Goal: Transaction & Acquisition: Purchase product/service

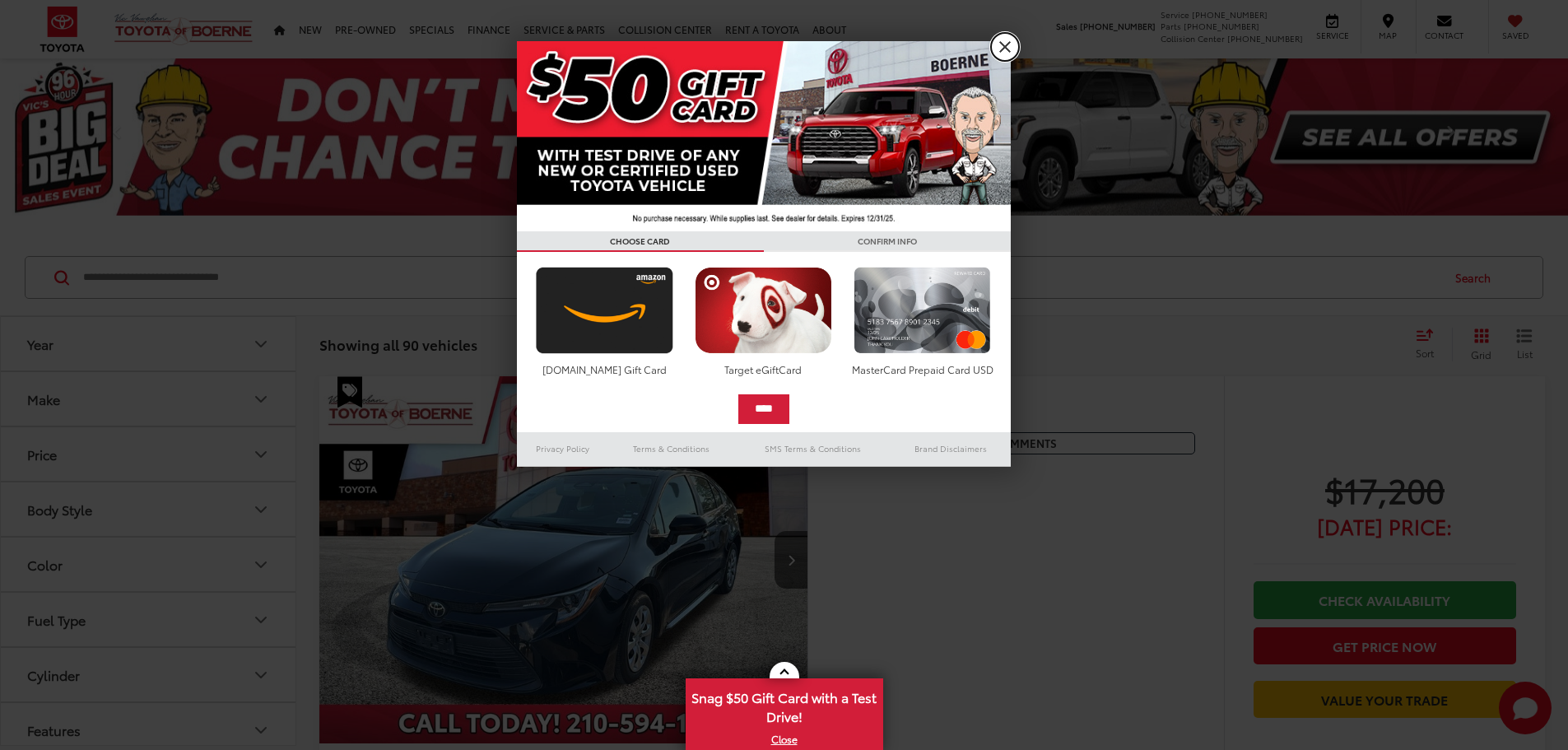
click at [998, 48] on link "X" at bounding box center [1005, 47] width 28 height 28
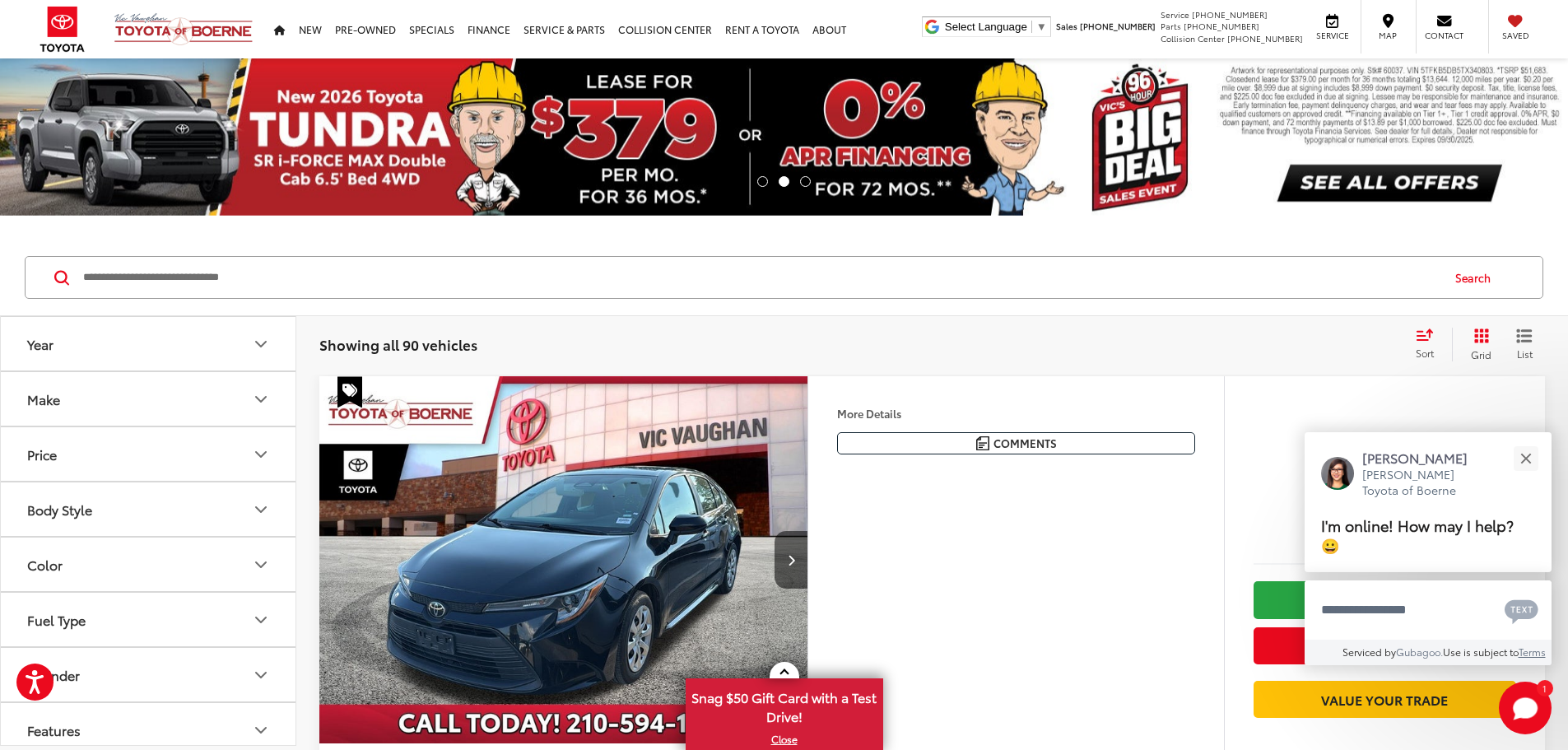
click at [248, 330] on button "Year" at bounding box center [149, 344] width 296 height 54
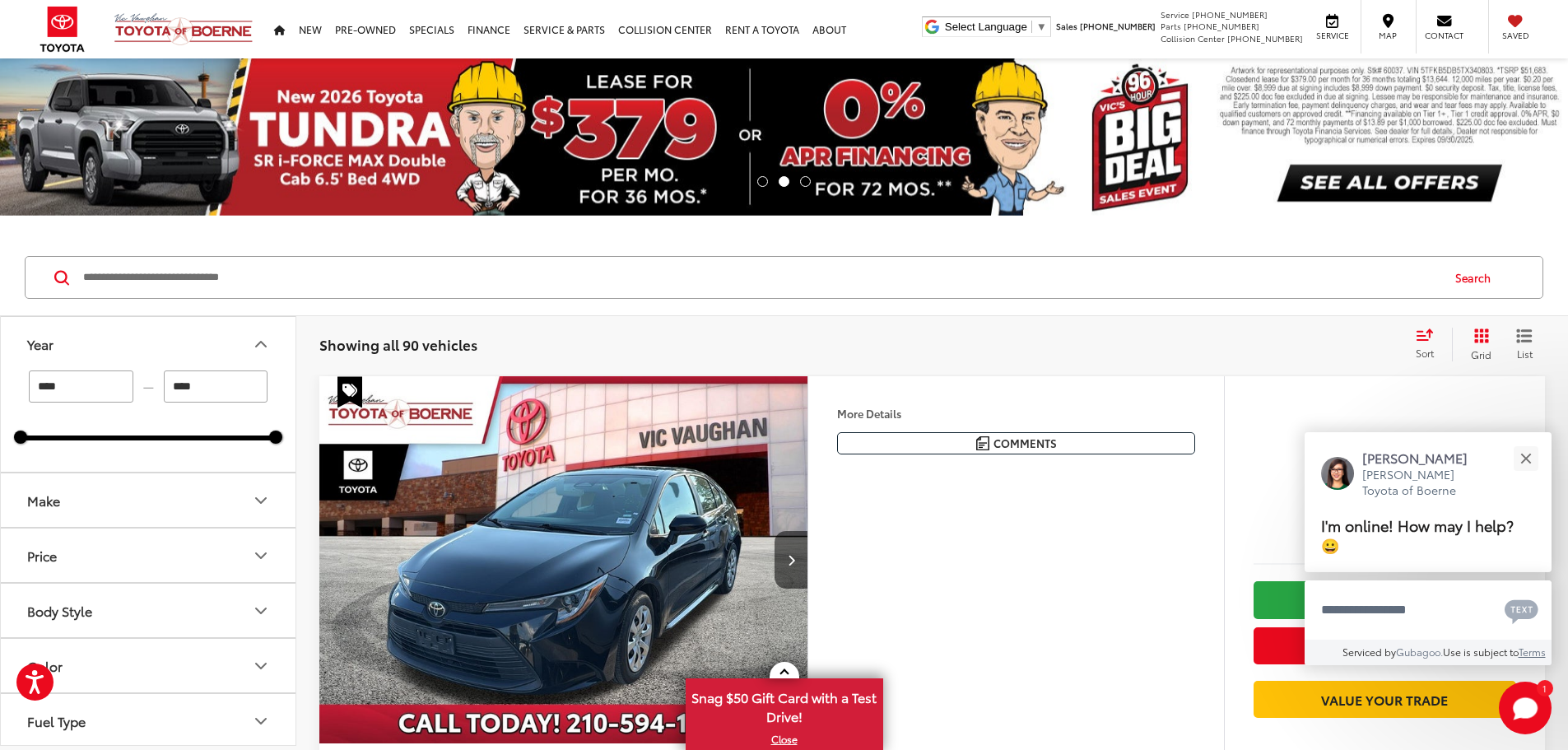
drag, startPoint x: 218, startPoint y: 391, endPoint x: 128, endPoint y: 383, distance: 90.4
click at [128, 383] on div "**** — ****" at bounding box center [148, 386] width 255 height 32
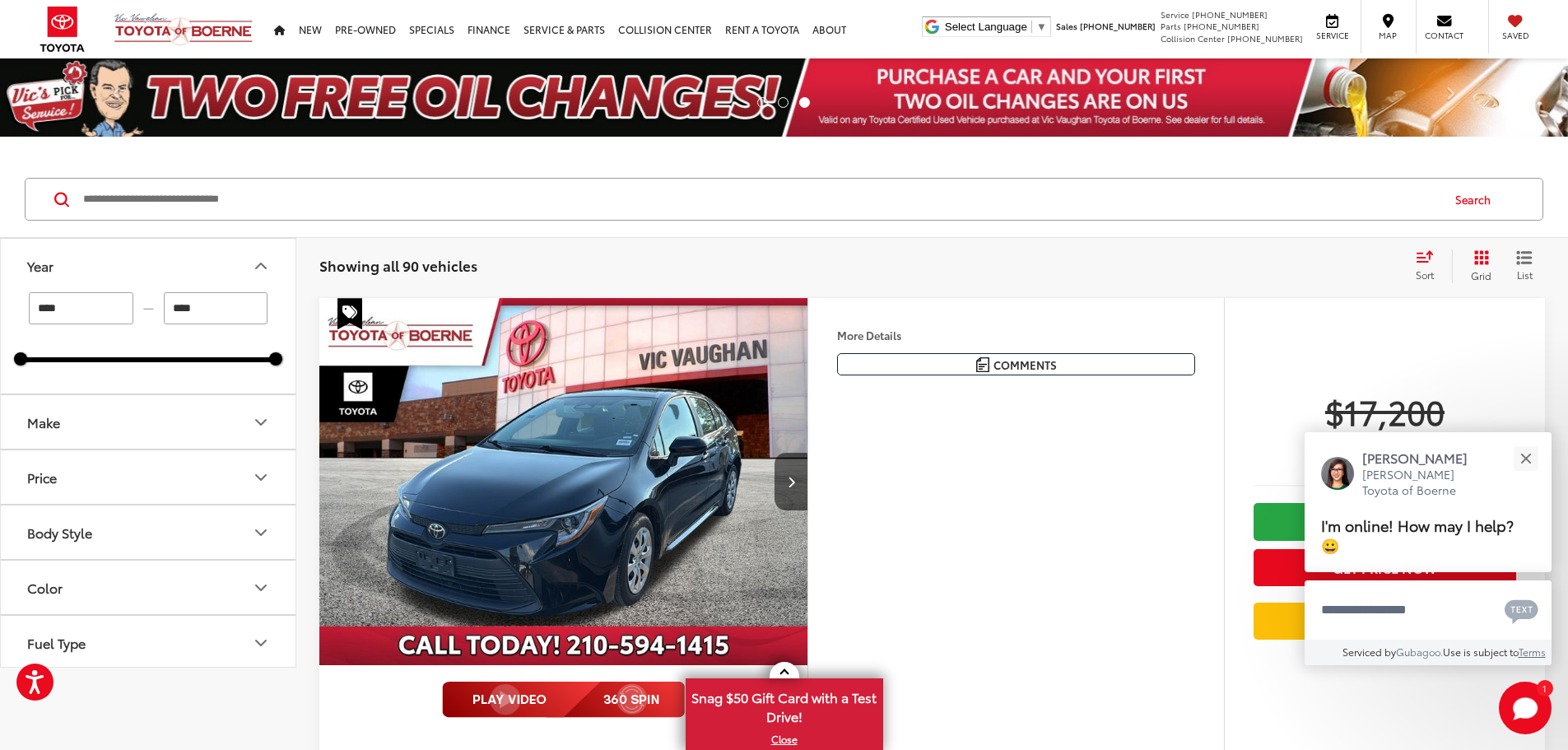
type input "****"
click at [208, 427] on button "Make" at bounding box center [149, 422] width 296 height 54
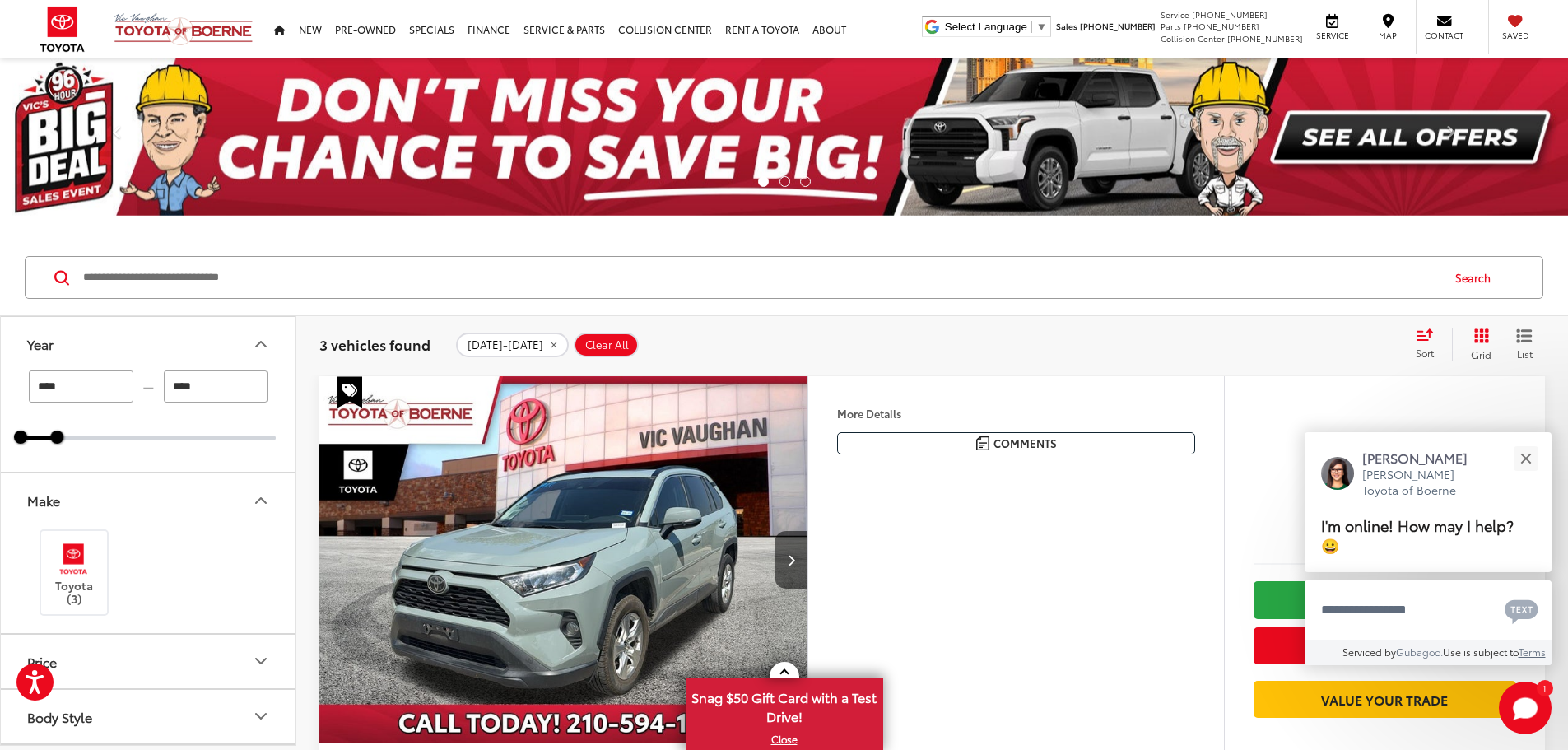
click at [266, 501] on icon "Make" at bounding box center [261, 501] width 19 height 19
click at [254, 448] on icon "Body Style" at bounding box center [261, 446] width 19 height 19
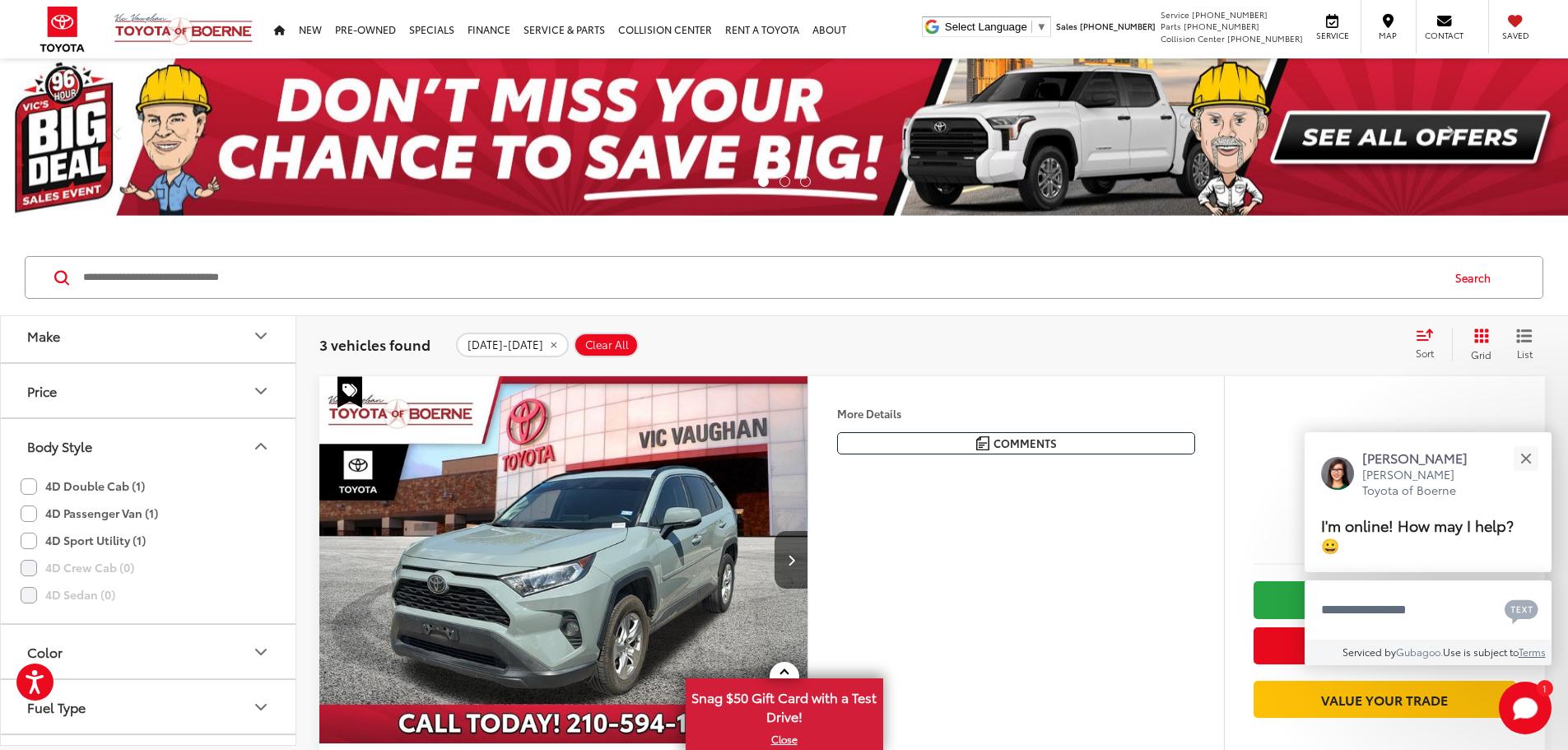
click at [254, 448] on icon "Body Style" at bounding box center [261, 446] width 19 height 19
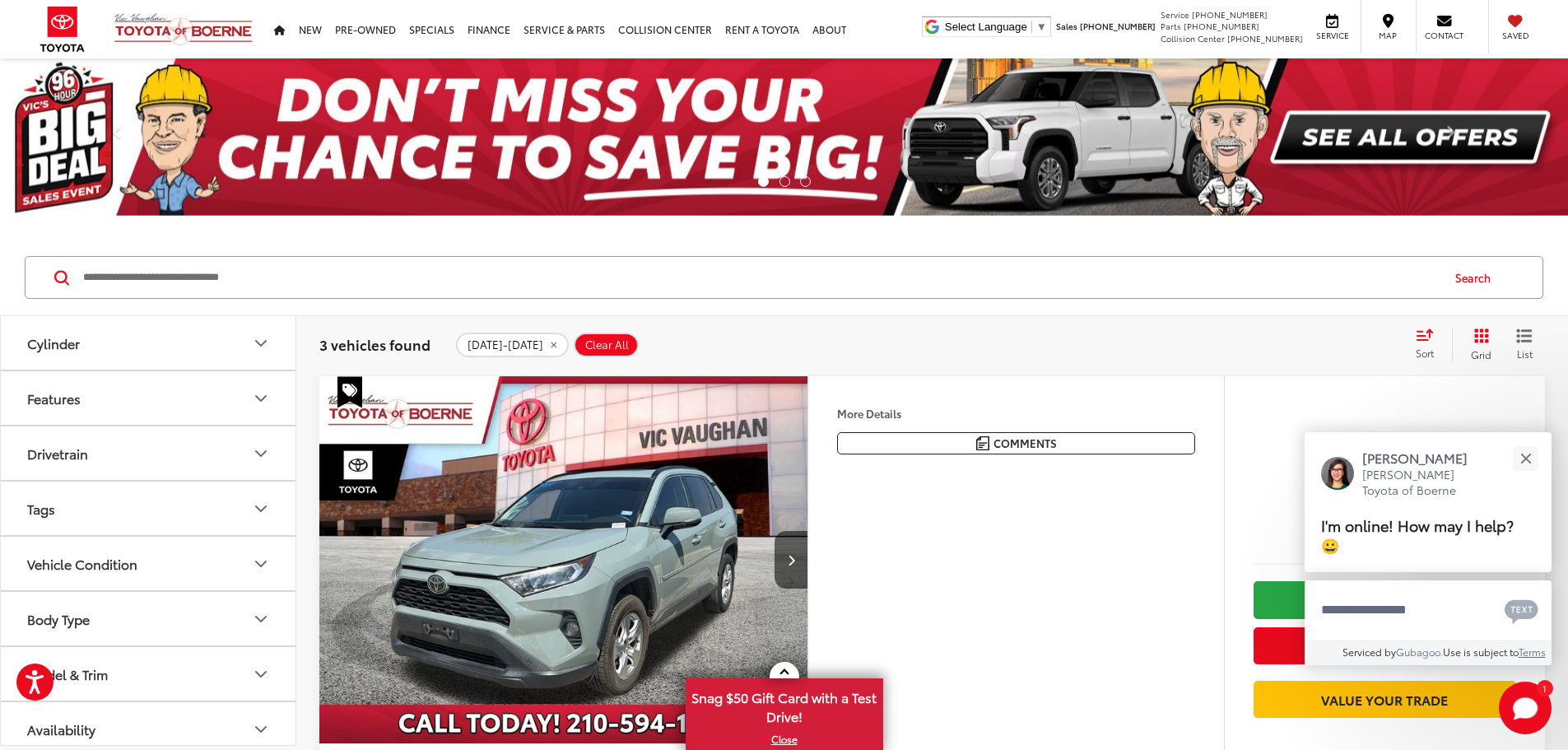
scroll to position [445, 0]
click at [264, 672] on icon "Model & Trim" at bounding box center [261, 663] width 19 height 19
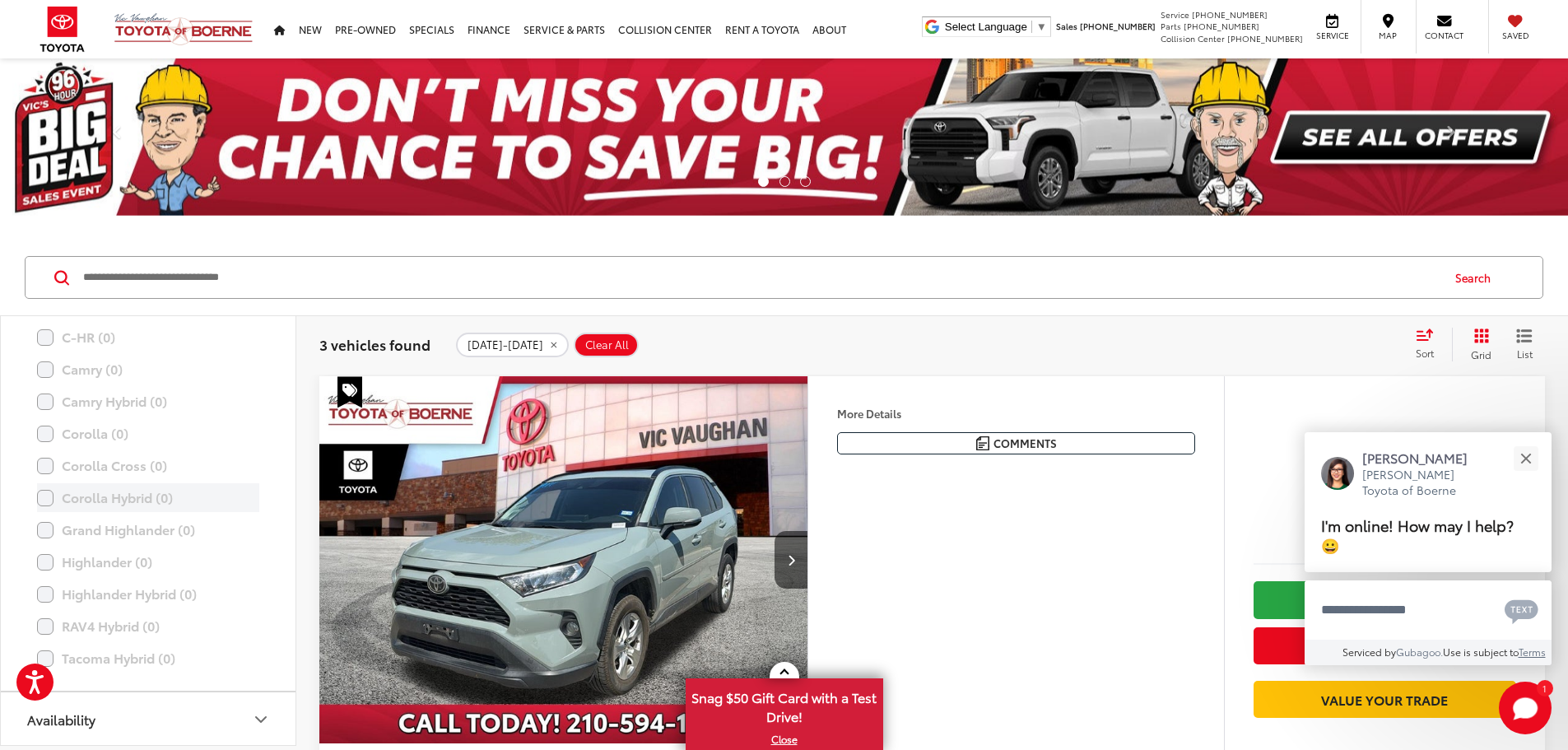
scroll to position [955, 0]
click at [1521, 460] on button "Close" at bounding box center [1526, 458] width 35 height 35
